Goal: Information Seeking & Learning: Learn about a topic

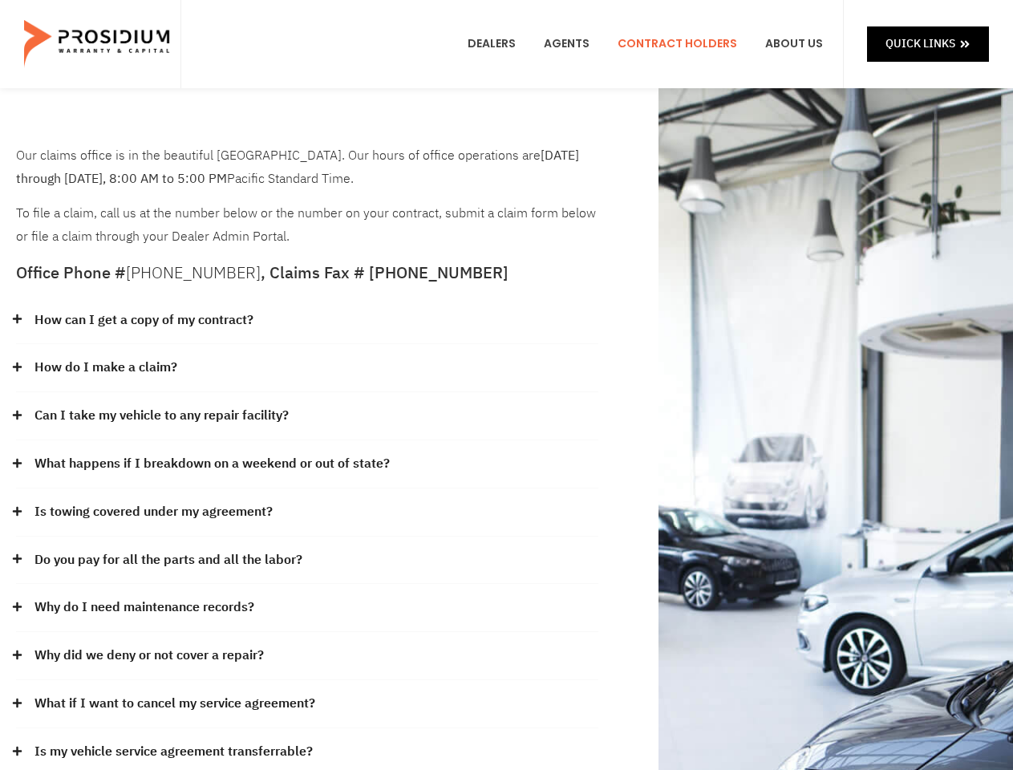
click at [506, 385] on div "How do I make a claim?" at bounding box center [307, 368] width 582 height 48
click at [307, 321] on div "How can I get a copy of my contract?" at bounding box center [307, 321] width 582 height 48
click at [143, 320] on link "How can I get a copy of my contract?" at bounding box center [143, 320] width 219 height 23
click at [307, 368] on div "How do I make a claim?" at bounding box center [307, 368] width 582 height 48
click at [105, 367] on link "How do I make a claim?" at bounding box center [105, 367] width 143 height 23
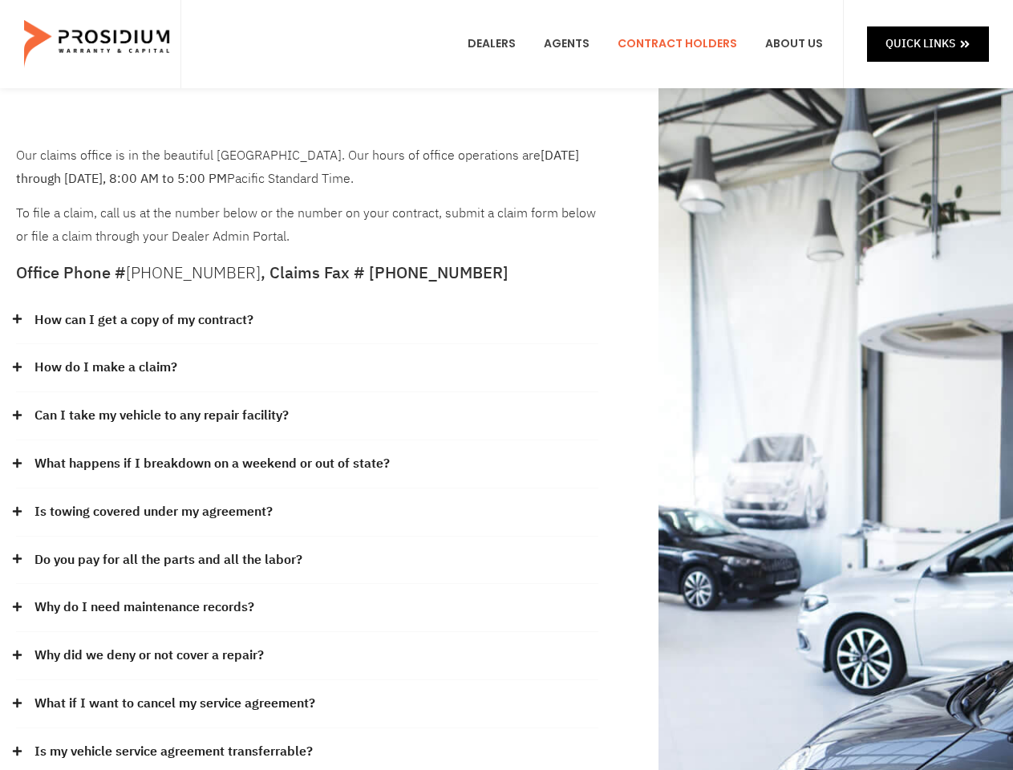
click at [307, 416] on div "Can I take my vehicle to any repair facility?" at bounding box center [307, 416] width 582 height 48
click at [162, 415] on link "Can I take my vehicle to any repair facility?" at bounding box center [161, 415] width 254 height 23
click at [307, 464] on link "What happens if I breakdown on a weekend or out of state?" at bounding box center [211, 463] width 355 height 23
click at [210, 463] on link "What happens if I breakdown on a weekend or out of state?" at bounding box center [211, 463] width 355 height 23
click at [307, 512] on div "Is towing covered under my agreement?" at bounding box center [307, 512] width 582 height 48
